Goal: Transaction & Acquisition: Obtain resource

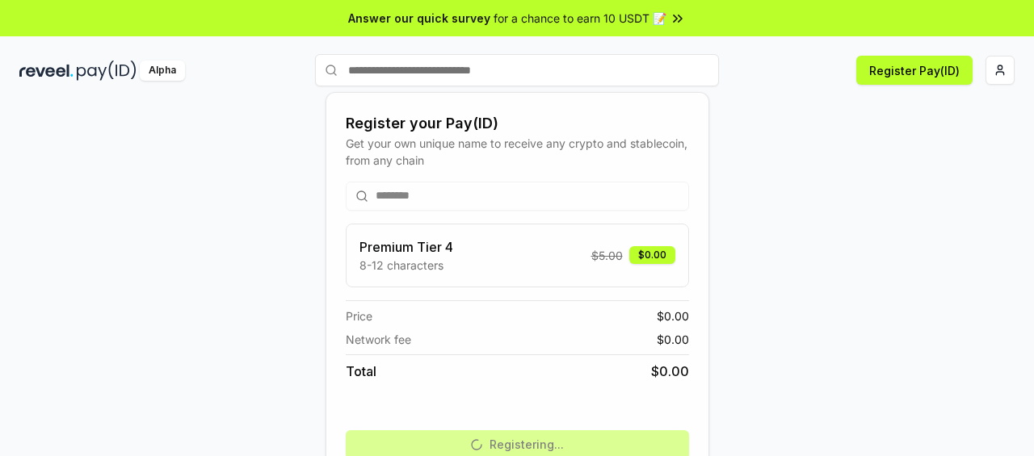
click at [0, 111] on div "Register your Pay(ID) Get your own unique name to receive any crypto and stable…" at bounding box center [517, 296] width 1034 height 411
click at [654, 19] on span "for a chance to earn 10 USDT 📝" at bounding box center [580, 18] width 173 height 17
